Goal: Information Seeking & Learning: Learn about a topic

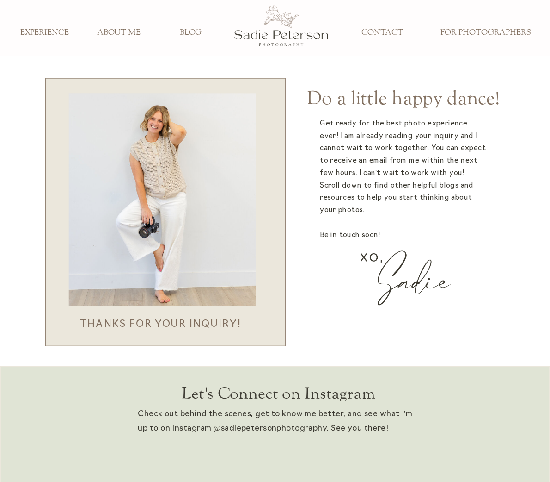
click at [125, 30] on h3 "ABOUT ME" at bounding box center [118, 33] width 61 height 10
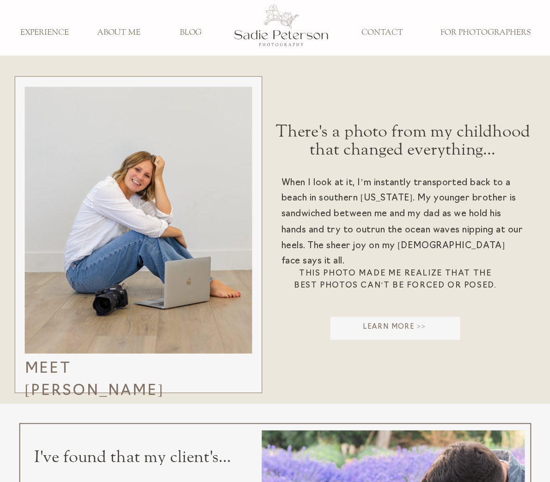
click at [48, 30] on h3 "EXPERIENCE" at bounding box center [44, 33] width 61 height 10
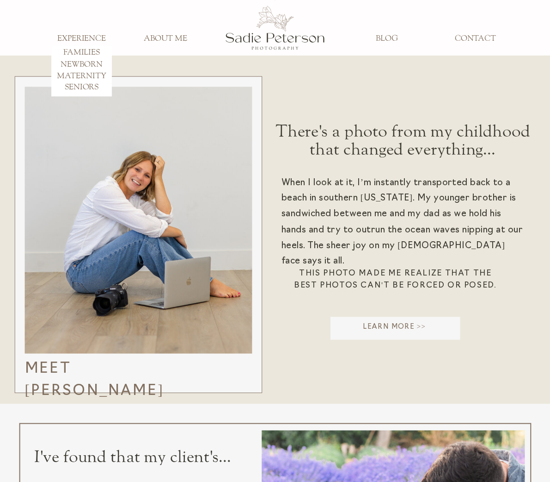
click at [84, 51] on h3 "FAMILIES" at bounding box center [81, 53] width 61 height 10
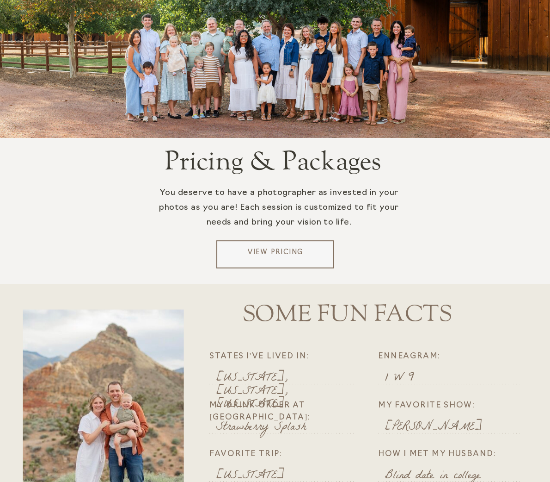
scroll to position [1758, 0]
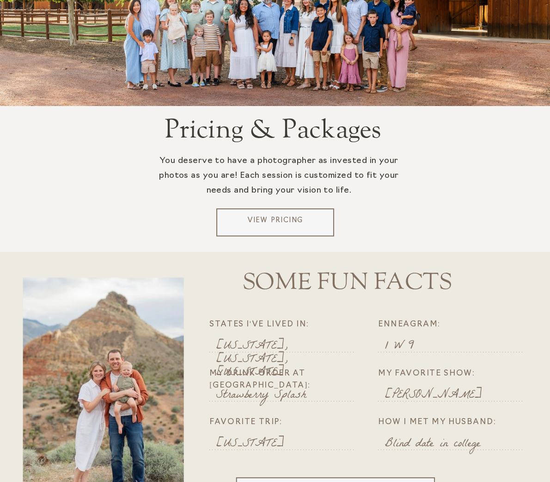
click at [264, 224] on p "View Pricing" at bounding box center [275, 223] width 111 height 14
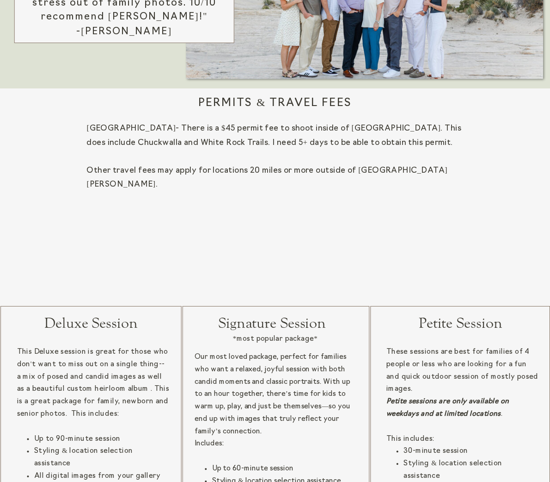
scroll to position [879, 0]
